Goal: Task Accomplishment & Management: Complete application form

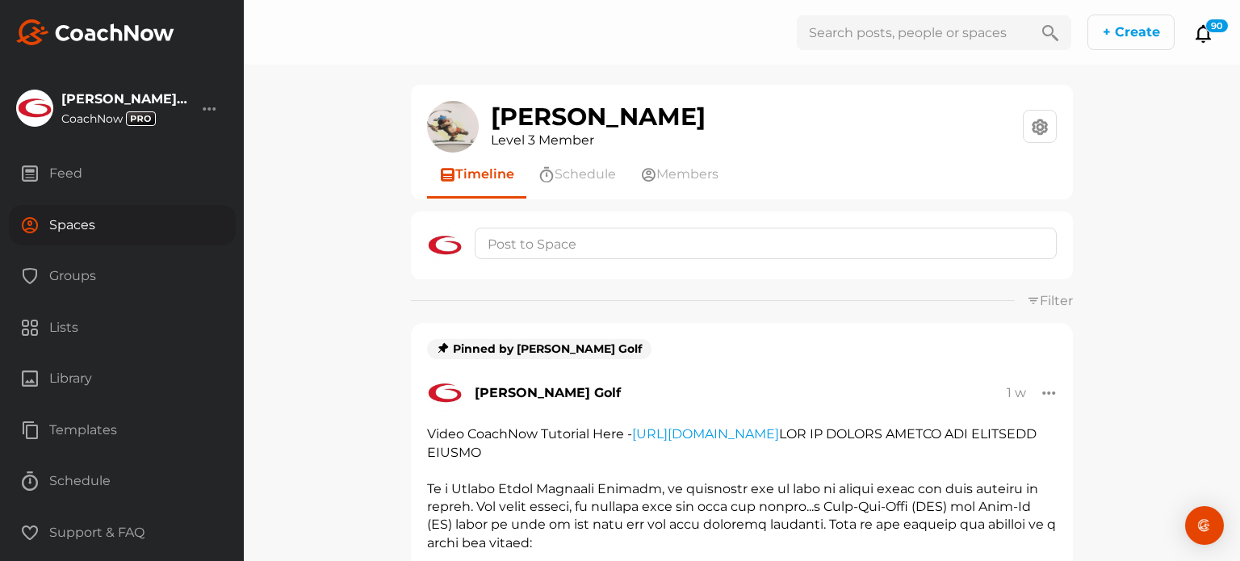
scroll to position [161, 0]
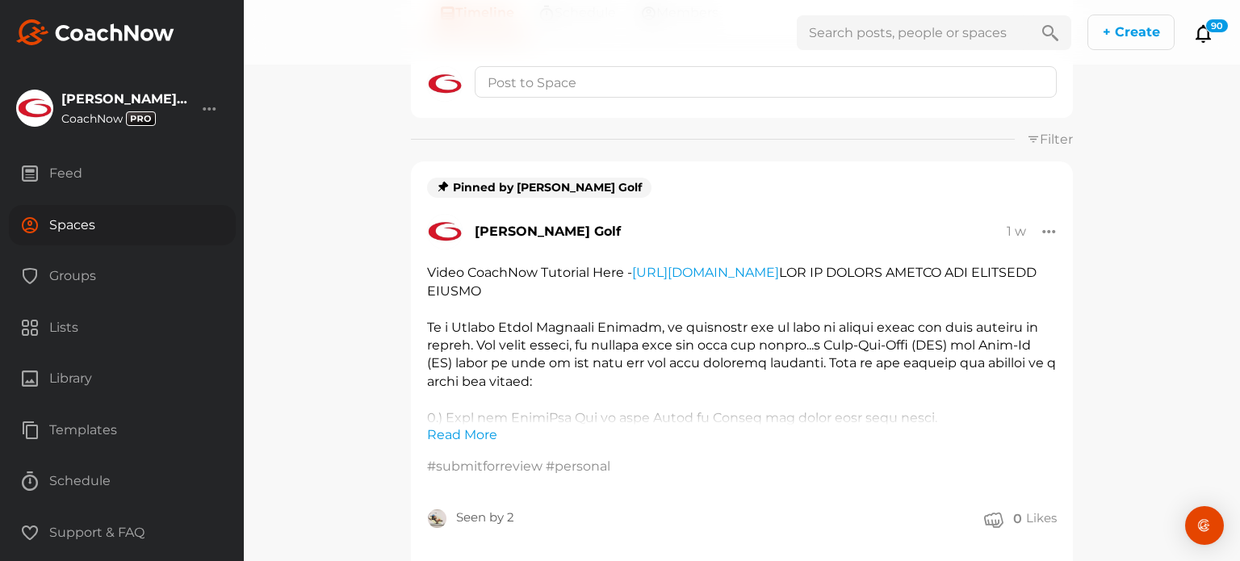
click at [90, 233] on div "Spaces" at bounding box center [122, 225] width 227 height 40
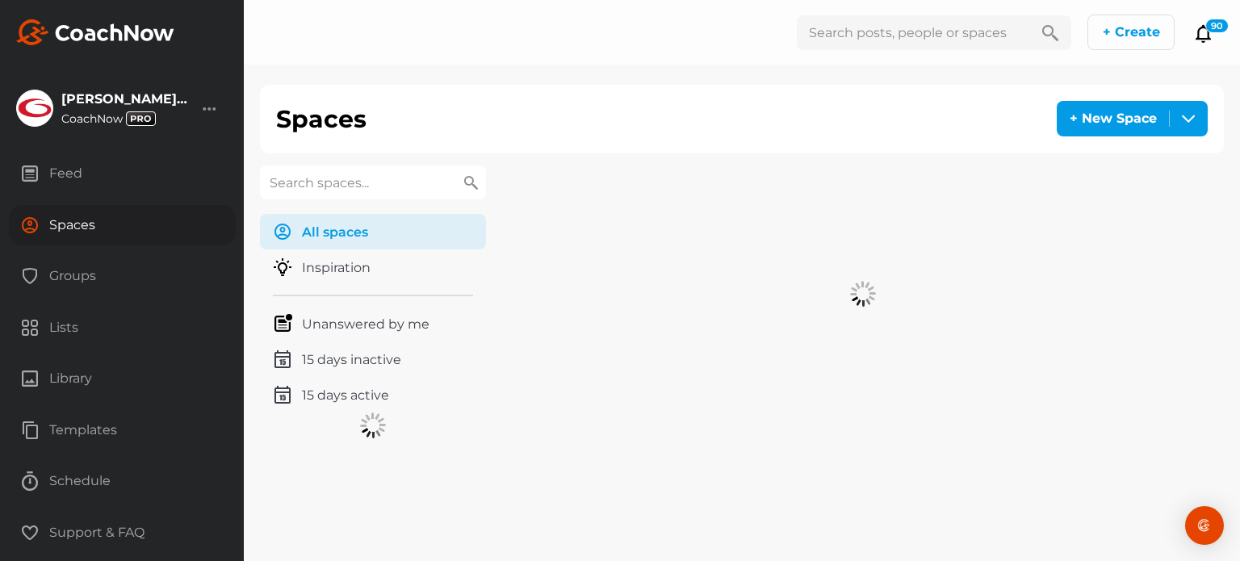
click at [400, 183] on input "text" at bounding box center [373, 182] width 226 height 34
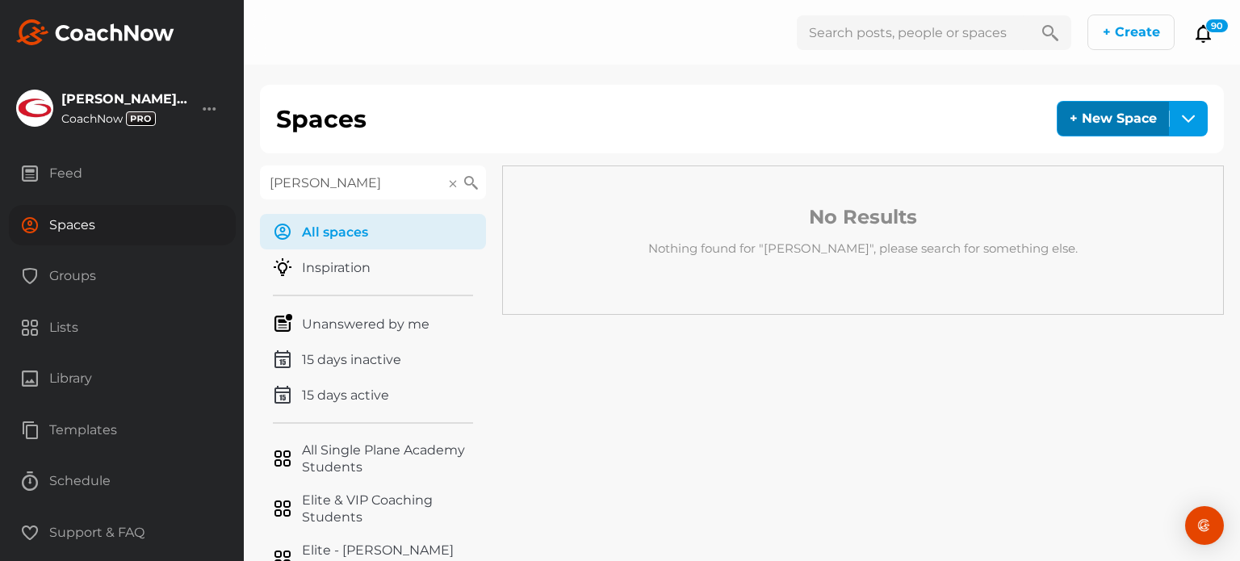
type input "[PERSON_NAME]"
click at [1093, 122] on div "+ New Space" at bounding box center [1112, 119] width 111 height 34
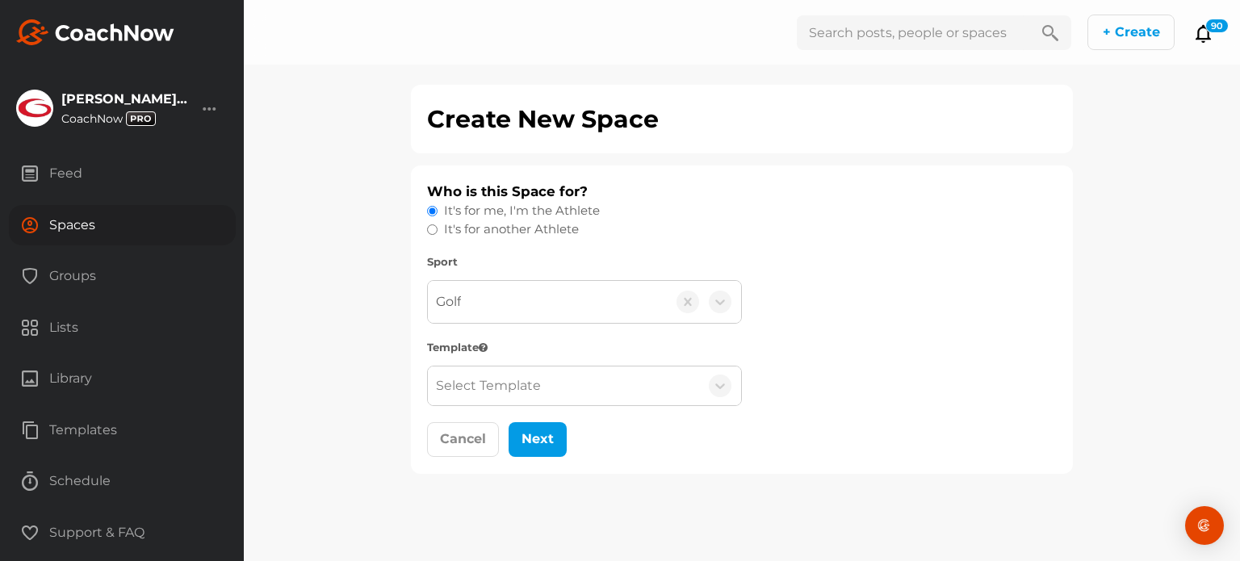
click at [533, 225] on label "It's for another Athlete" at bounding box center [511, 229] width 135 height 19
click at [437, 225] on input "It's for another Athlete" at bounding box center [432, 229] width 10 height 10
radio input "true"
radio input "false"
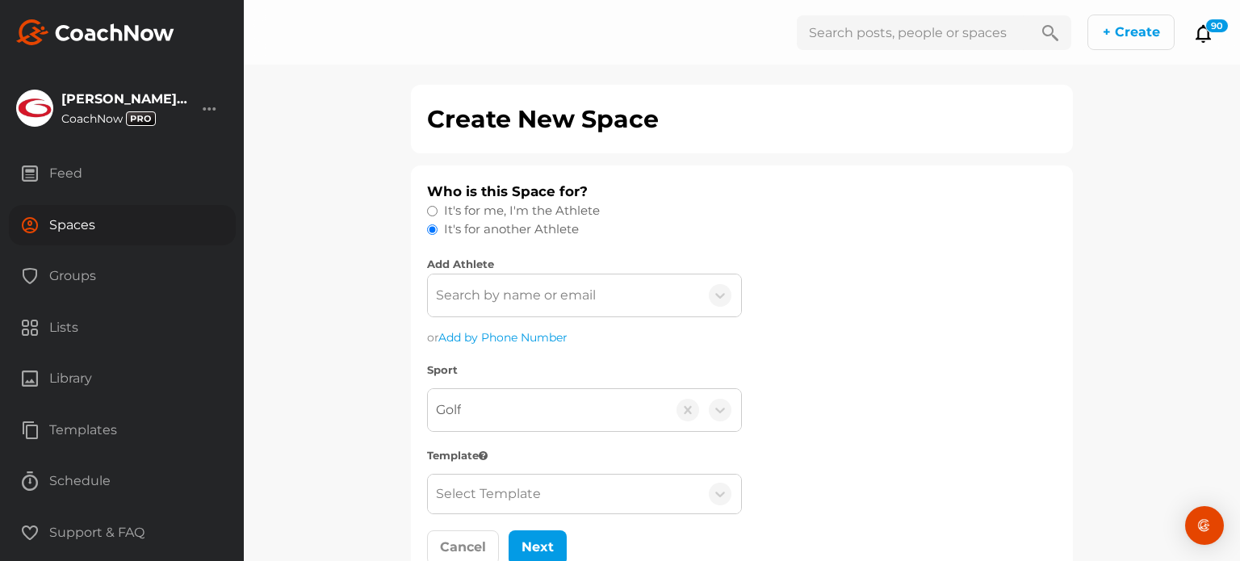
click at [484, 297] on div "Search by name or email" at bounding box center [516, 295] width 160 height 19
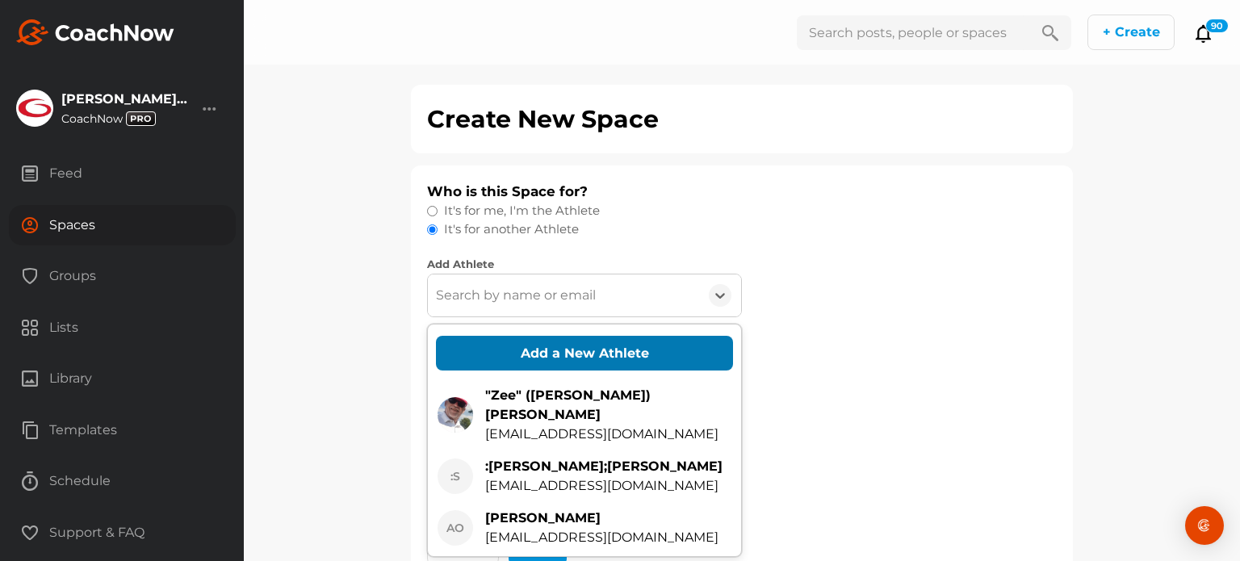
click at [507, 351] on button "Add a New Athlete" at bounding box center [584, 353] width 297 height 35
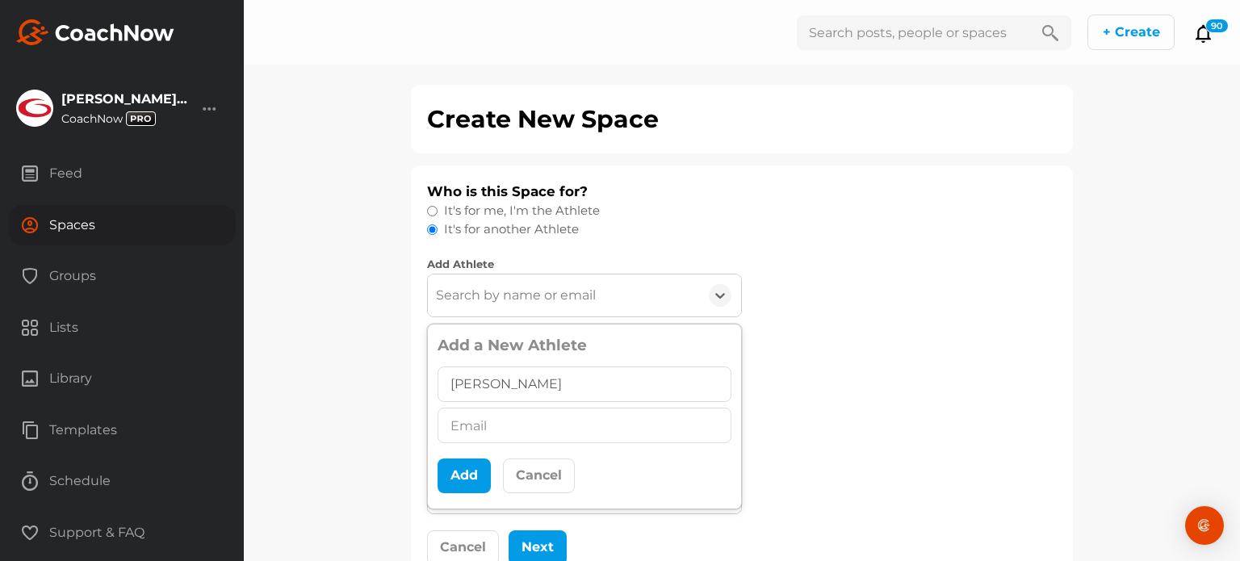
type input "[PERSON_NAME]"
click at [488, 426] on input "text" at bounding box center [584, 426] width 294 height 36
paste input "[PERSON_NAME][EMAIL_ADDRESS][DOMAIN_NAME]"
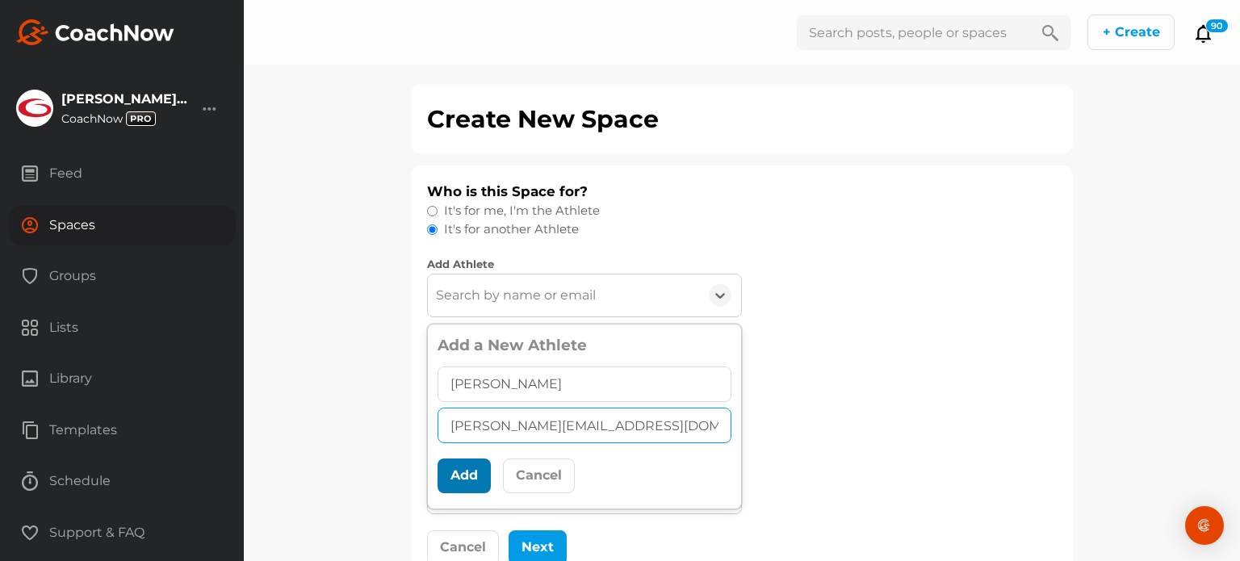
type input "[PERSON_NAME][EMAIL_ADDRESS][DOMAIN_NAME]"
click at [458, 479] on button "Add" at bounding box center [463, 475] width 53 height 35
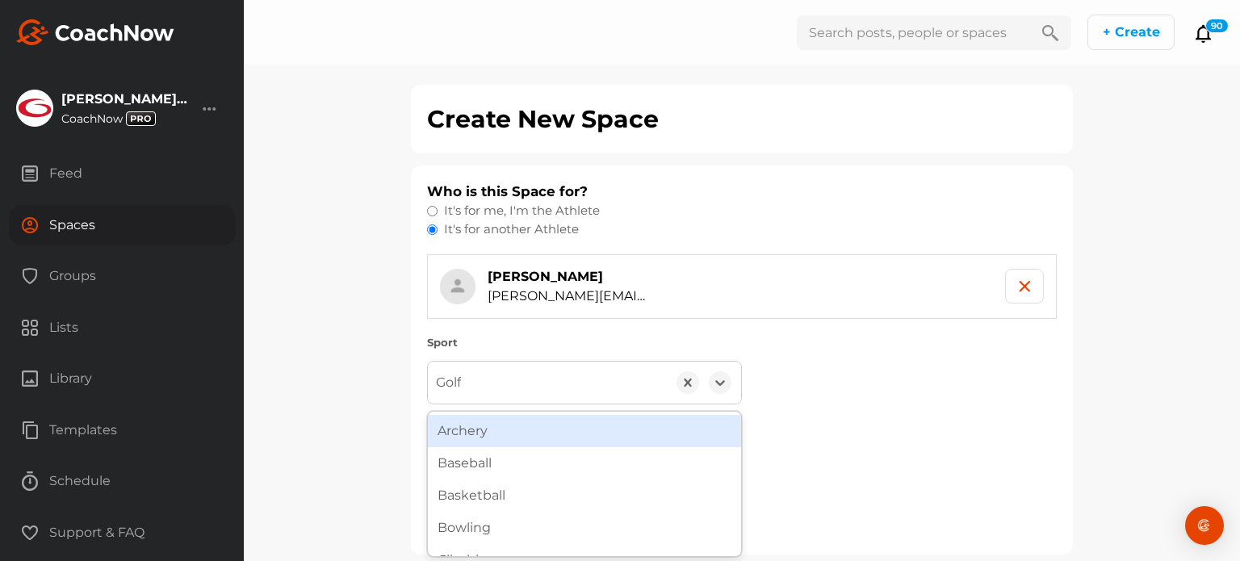
click at [470, 369] on div "Golf" at bounding box center [547, 383] width 239 height 42
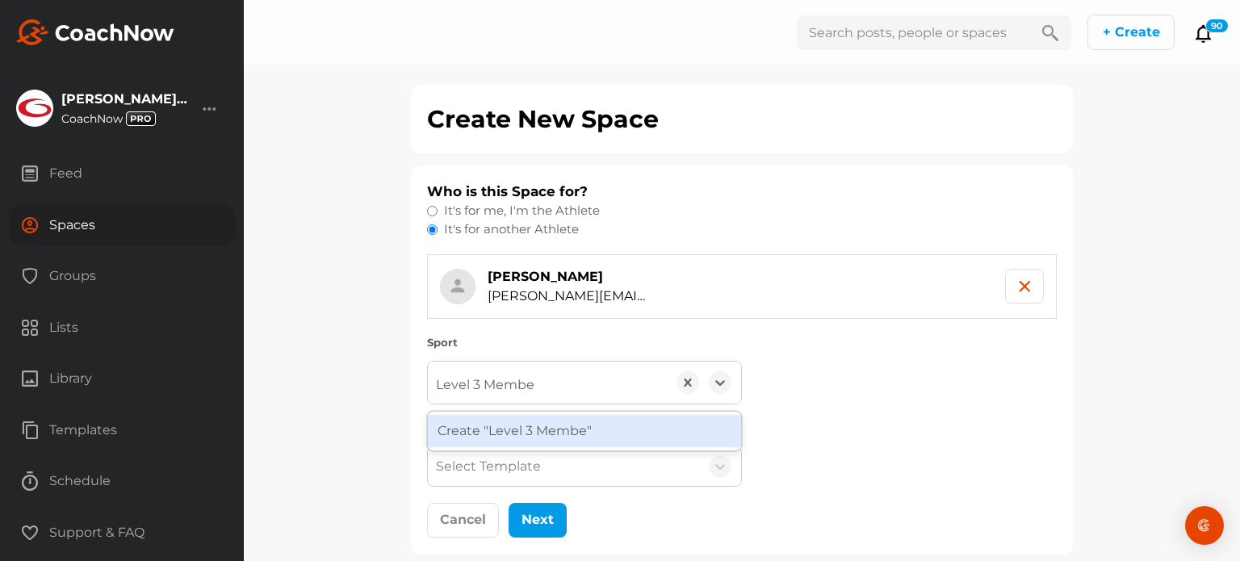
type input "Level 3 Member"
click at [468, 434] on div "Create "Level 3 Member"" at bounding box center [584, 431] width 313 height 32
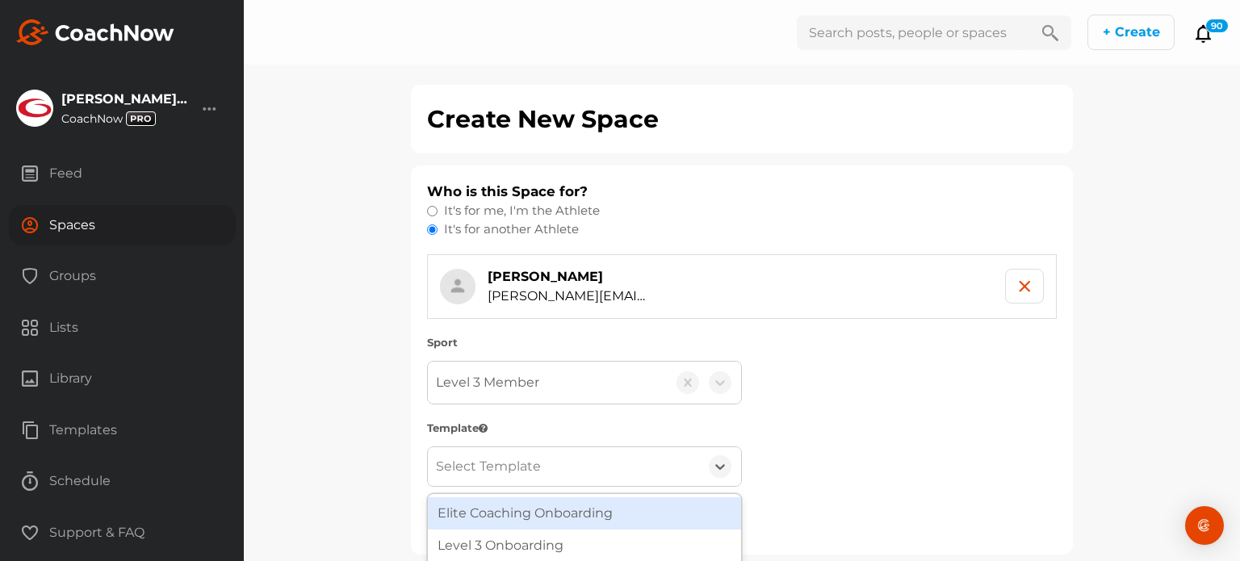
click at [470, 466] on div "Select Template" at bounding box center [488, 466] width 105 height 19
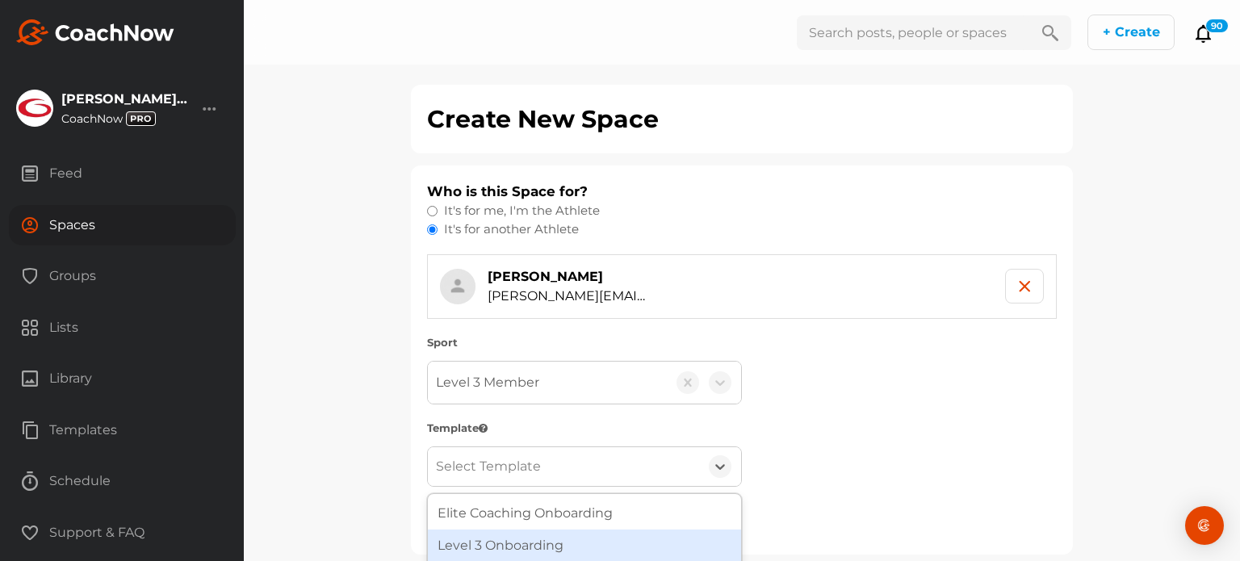
drag, startPoint x: 487, startPoint y: 546, endPoint x: 479, endPoint y: 535, distance: 14.4
click at [489, 539] on div "Level 3 Onboarding" at bounding box center [584, 545] width 313 height 32
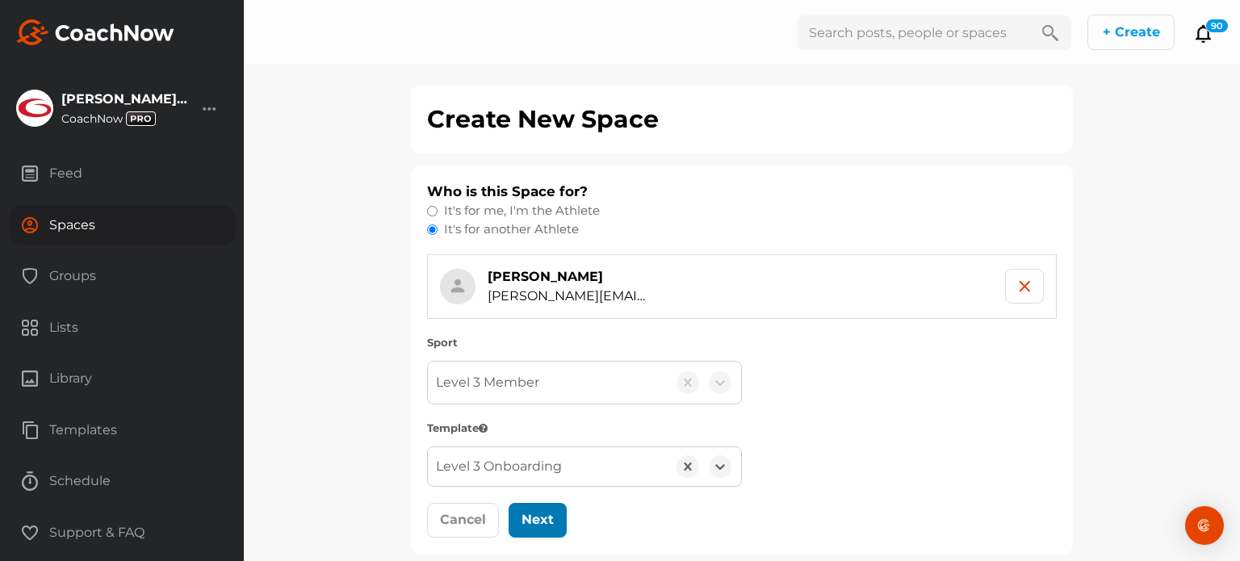
click at [542, 519] on button "Next" at bounding box center [537, 520] width 58 height 35
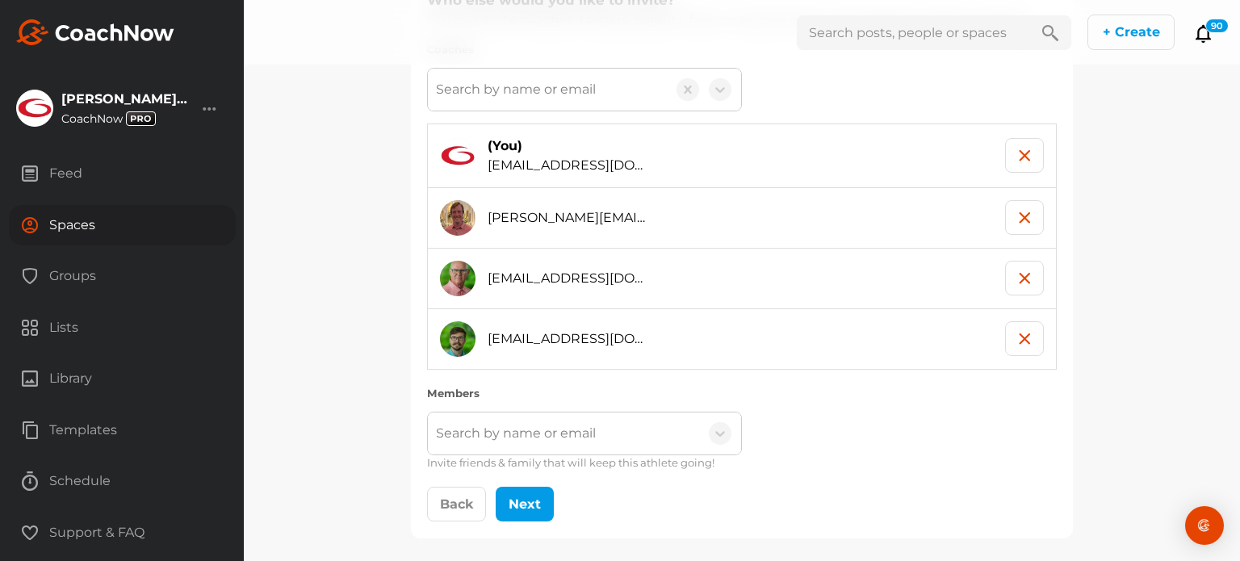
scroll to position [194, 0]
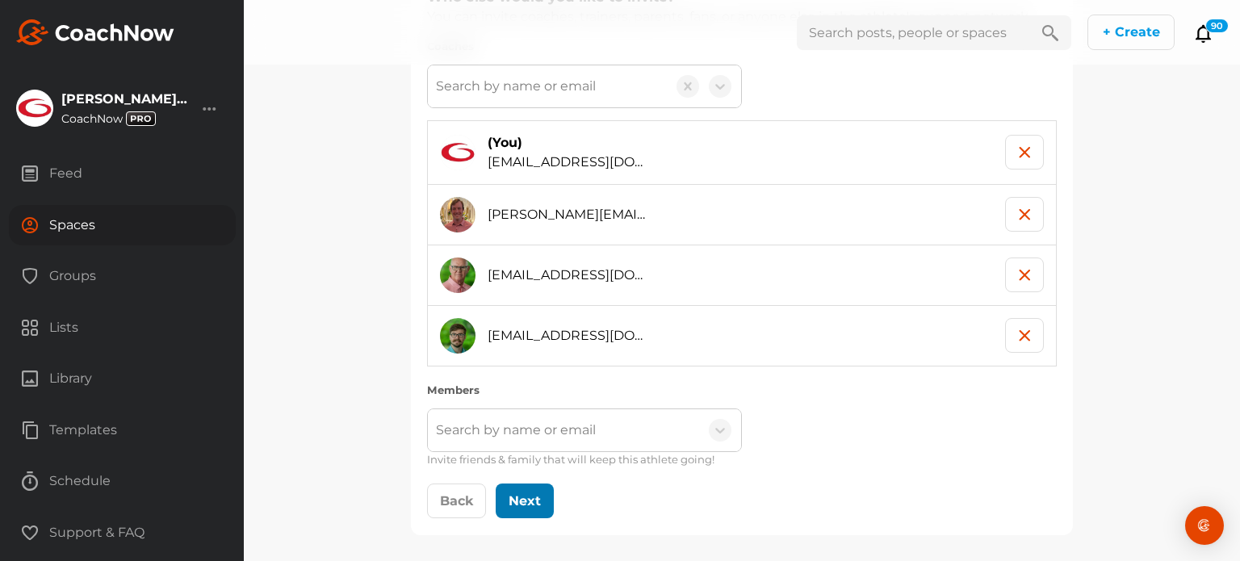
click at [533, 498] on button "Next" at bounding box center [524, 500] width 58 height 35
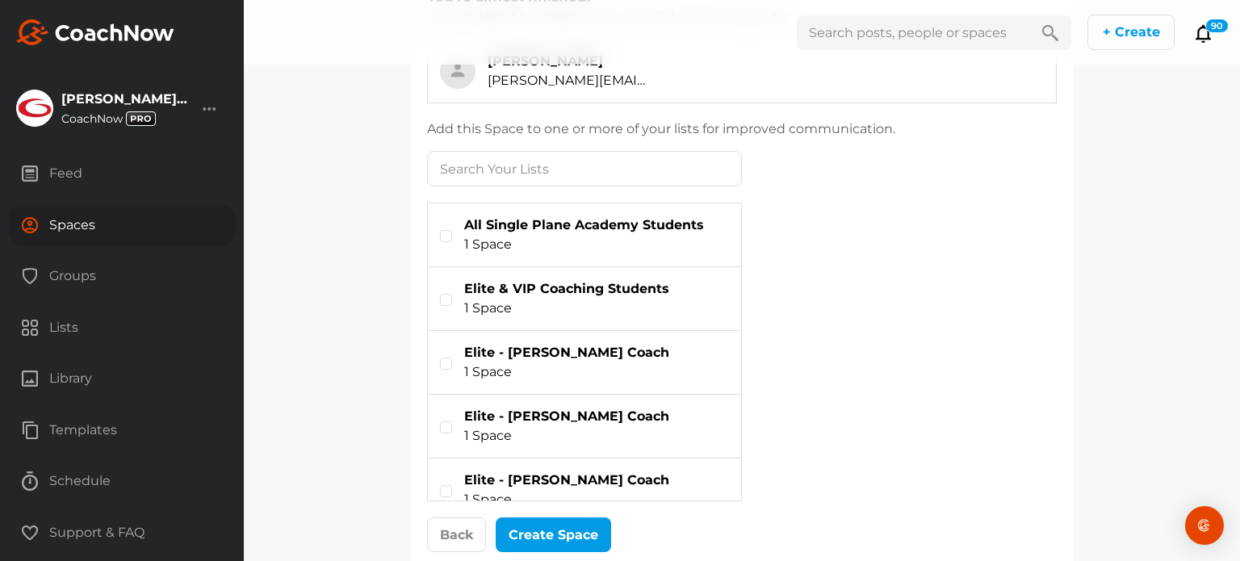
scroll to position [0, 0]
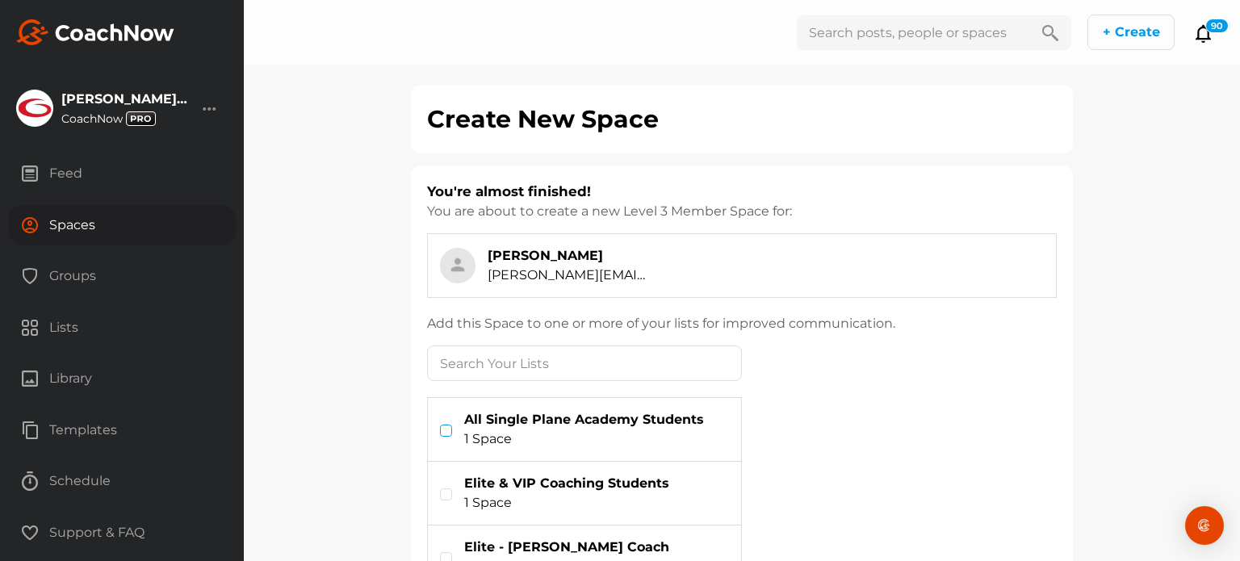
click at [441, 429] on label at bounding box center [446, 430] width 12 height 12
click at [441, 425] on input "checkbox" at bounding box center [440, 424] width 1 height 1
checkbox input "true"
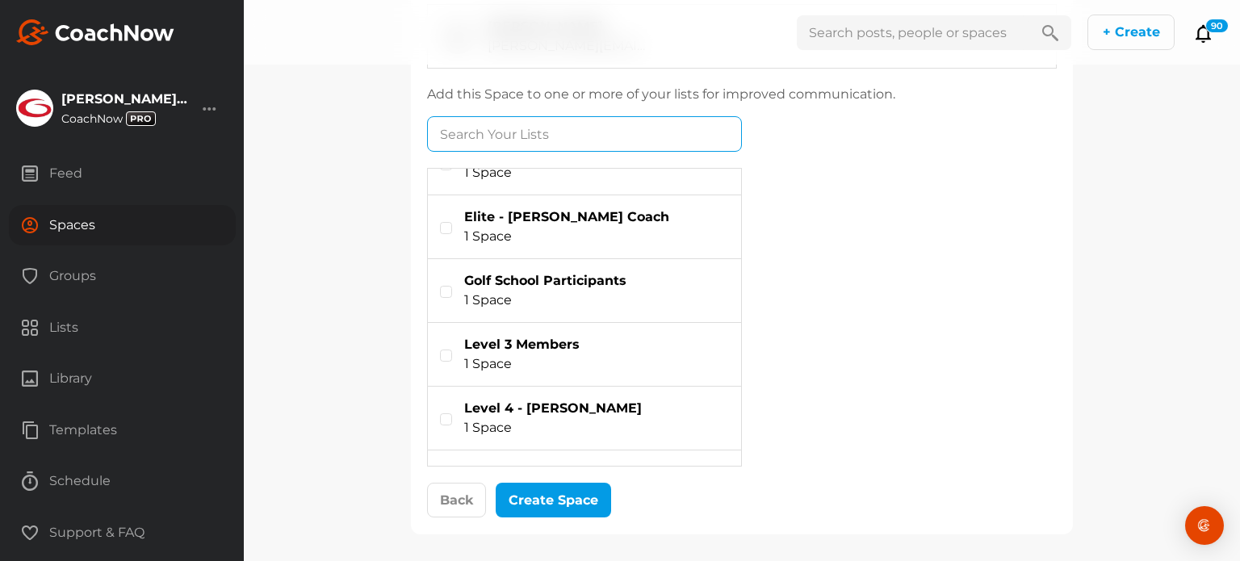
scroll to position [242, 0]
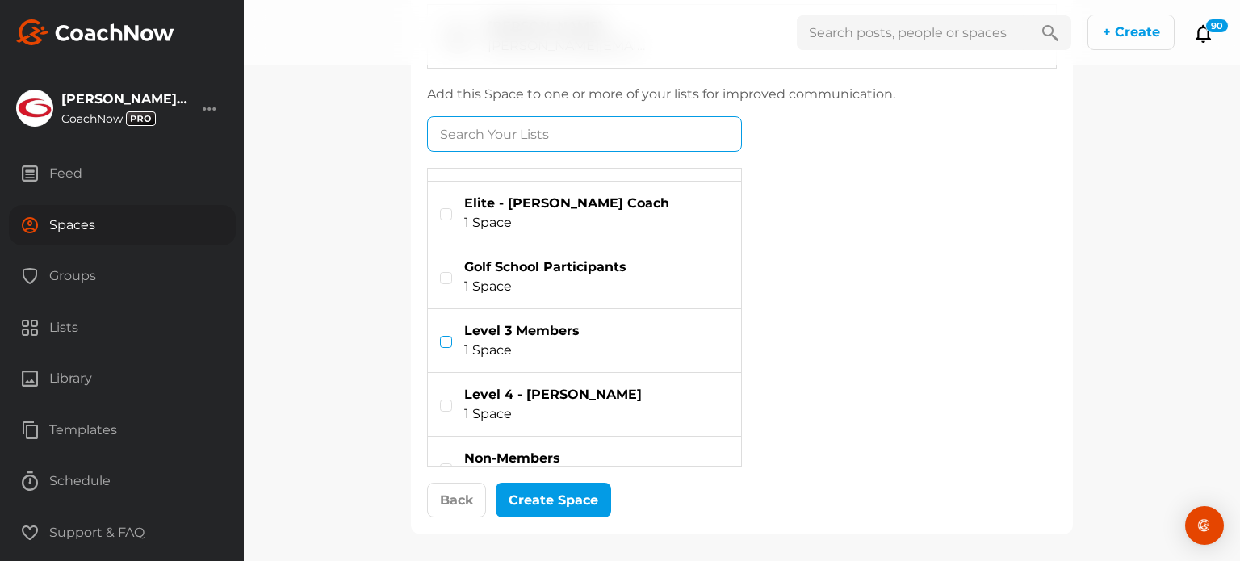
click at [440, 340] on label at bounding box center [446, 342] width 12 height 12
click at [440, 337] on input "checkbox" at bounding box center [440, 336] width 1 height 1
checkbox input "true"
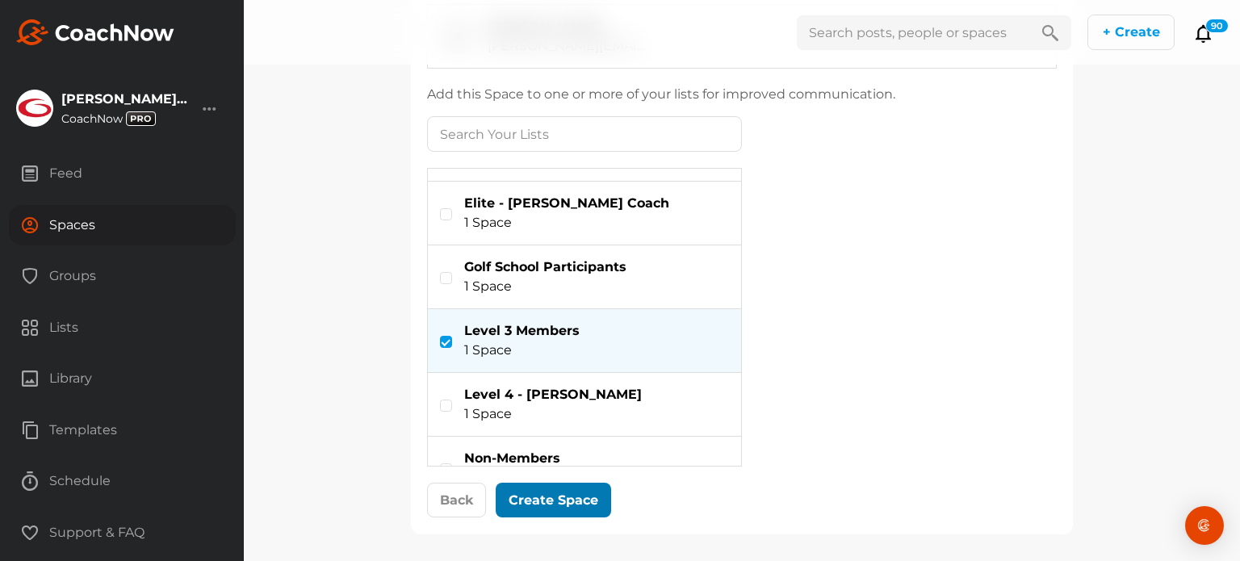
click at [539, 503] on div at bounding box center [554, 500] width 36 height 19
